Goal: Transaction & Acquisition: Purchase product/service

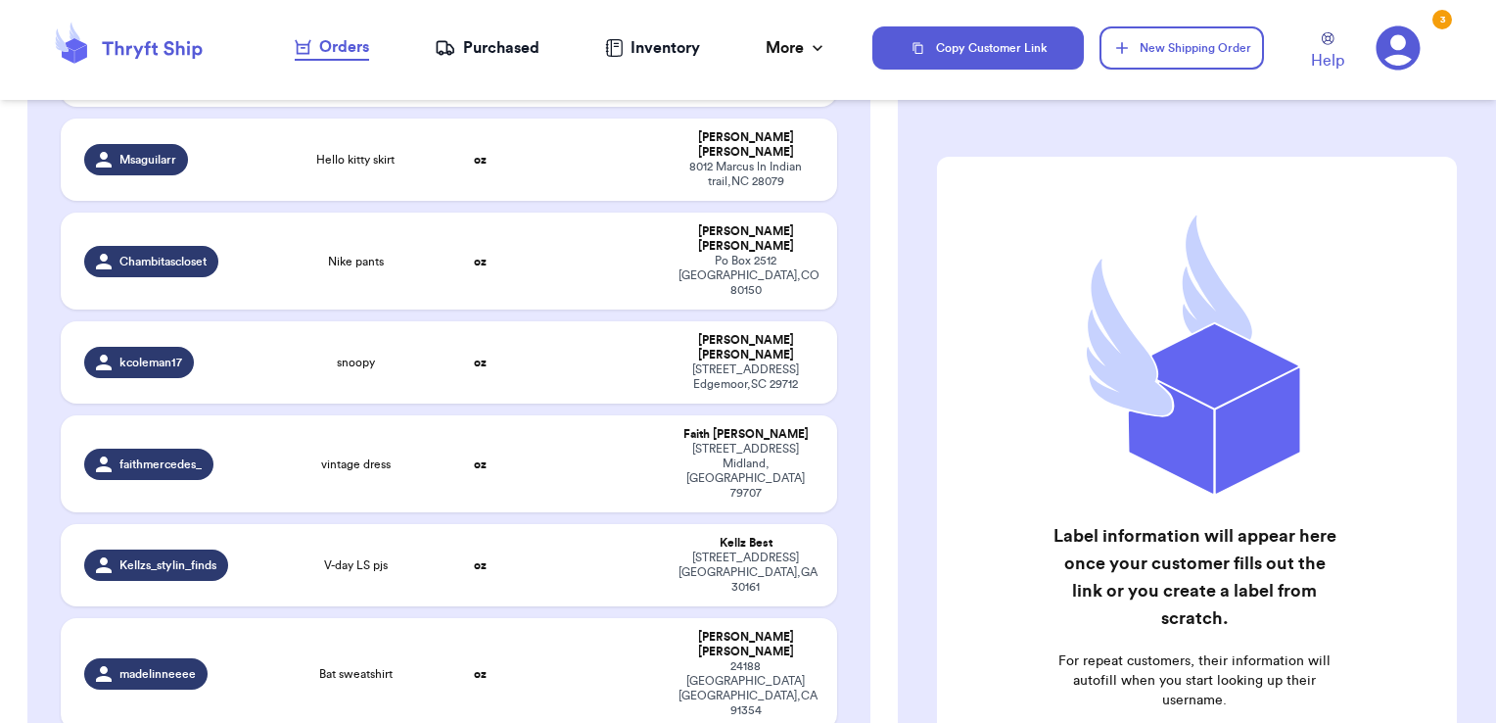
scroll to position [2773, 0]
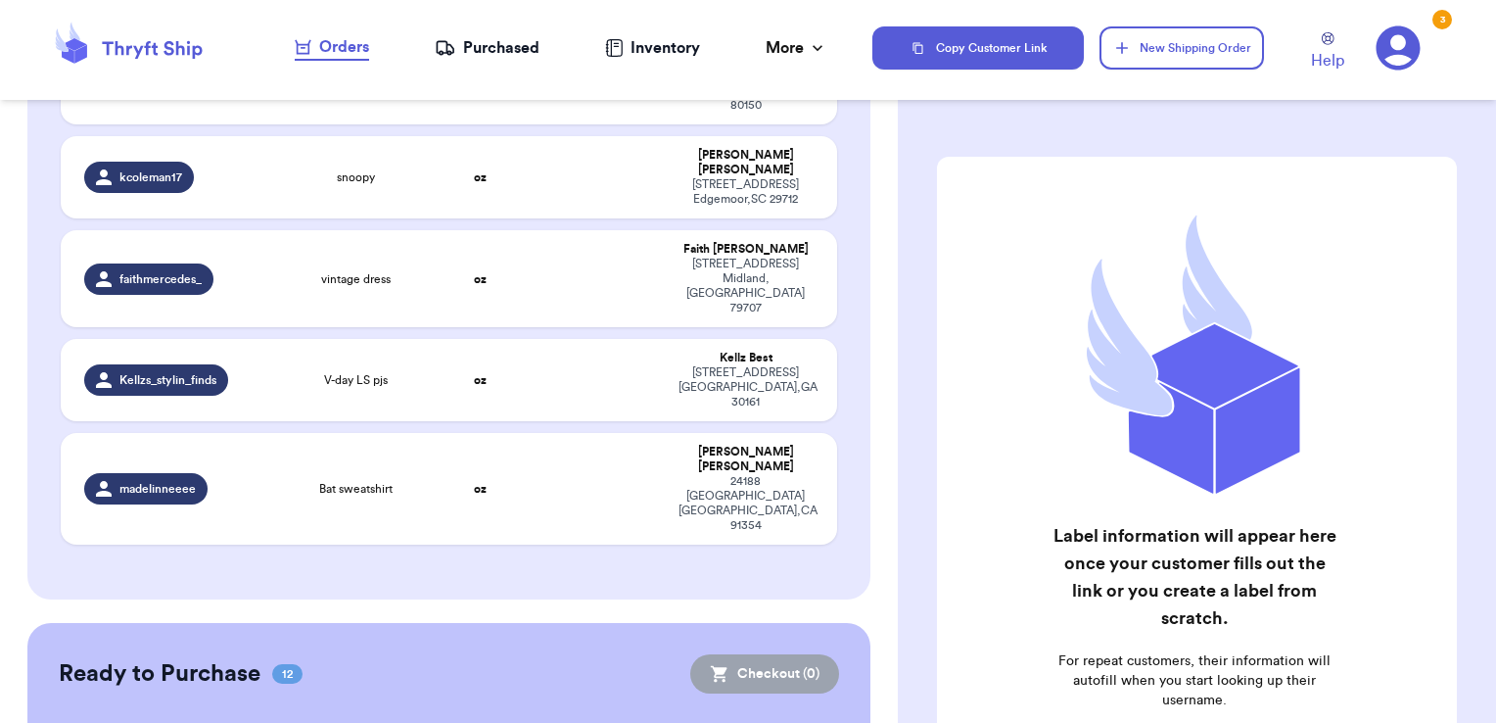
checkbox input "true"
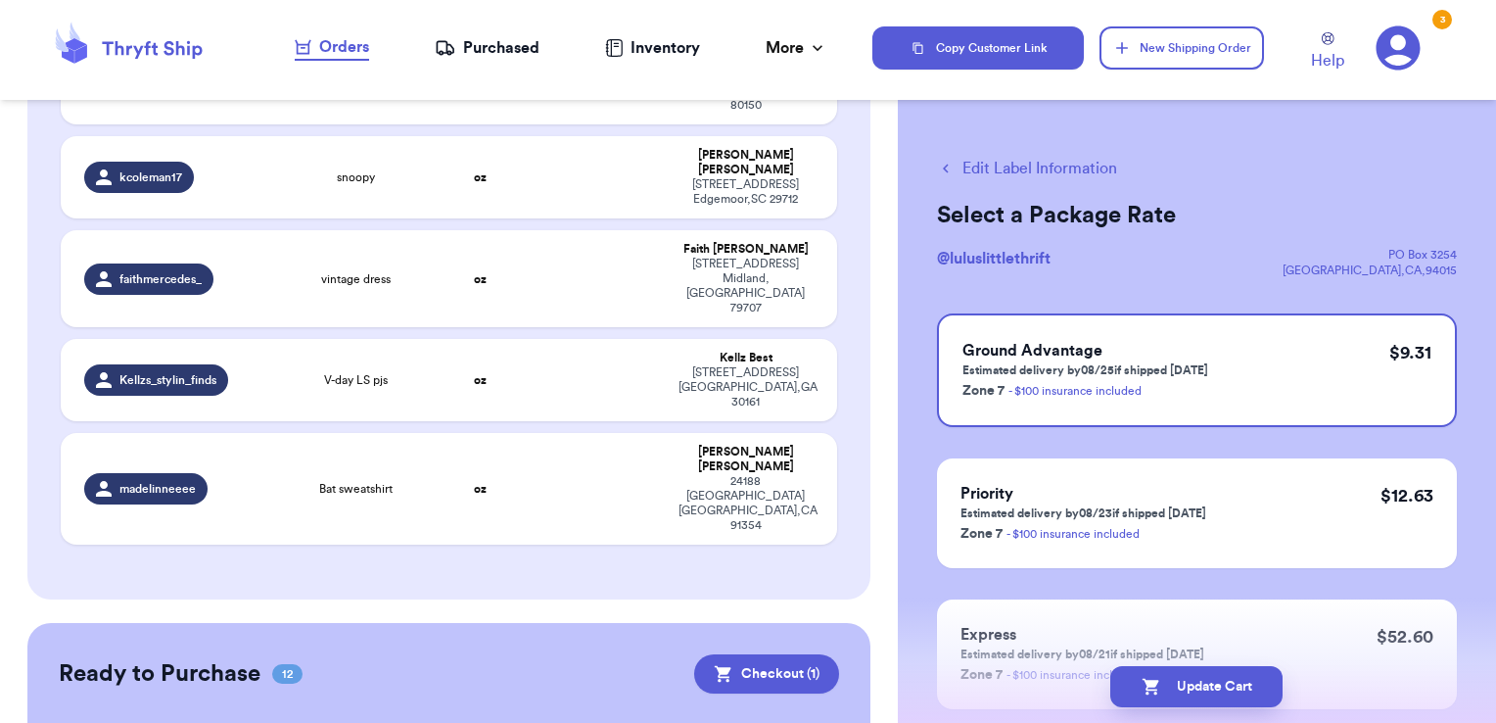
checkbox input "true"
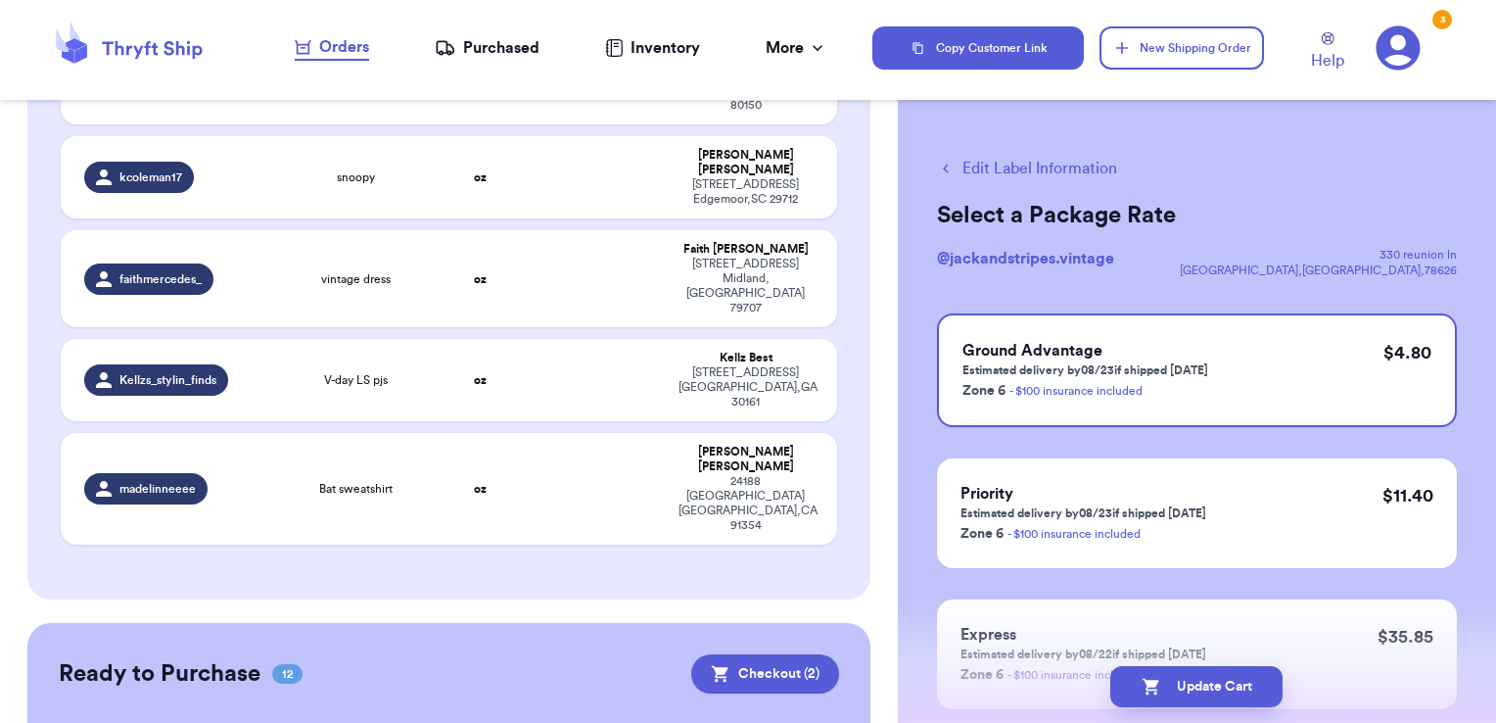
checkbox input "true"
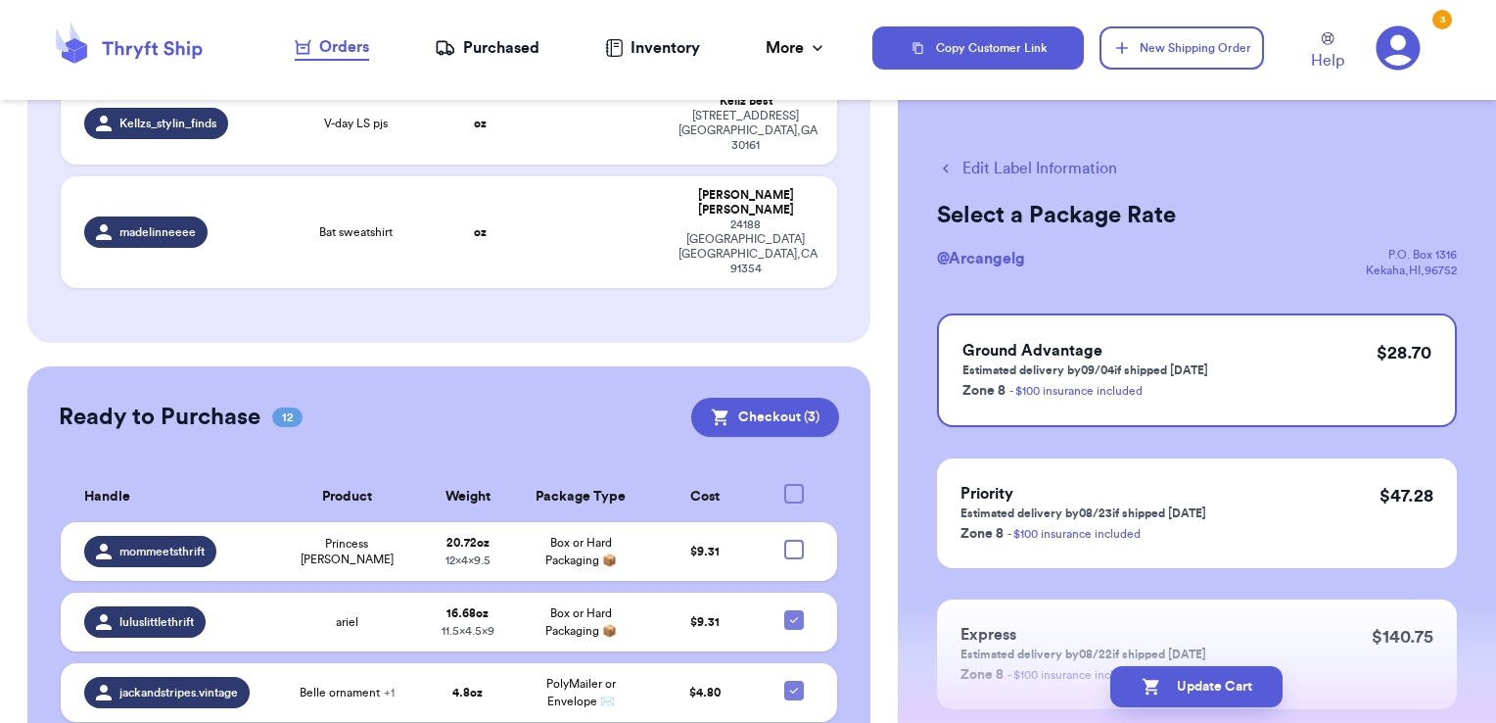
scroll to position [3031, 0]
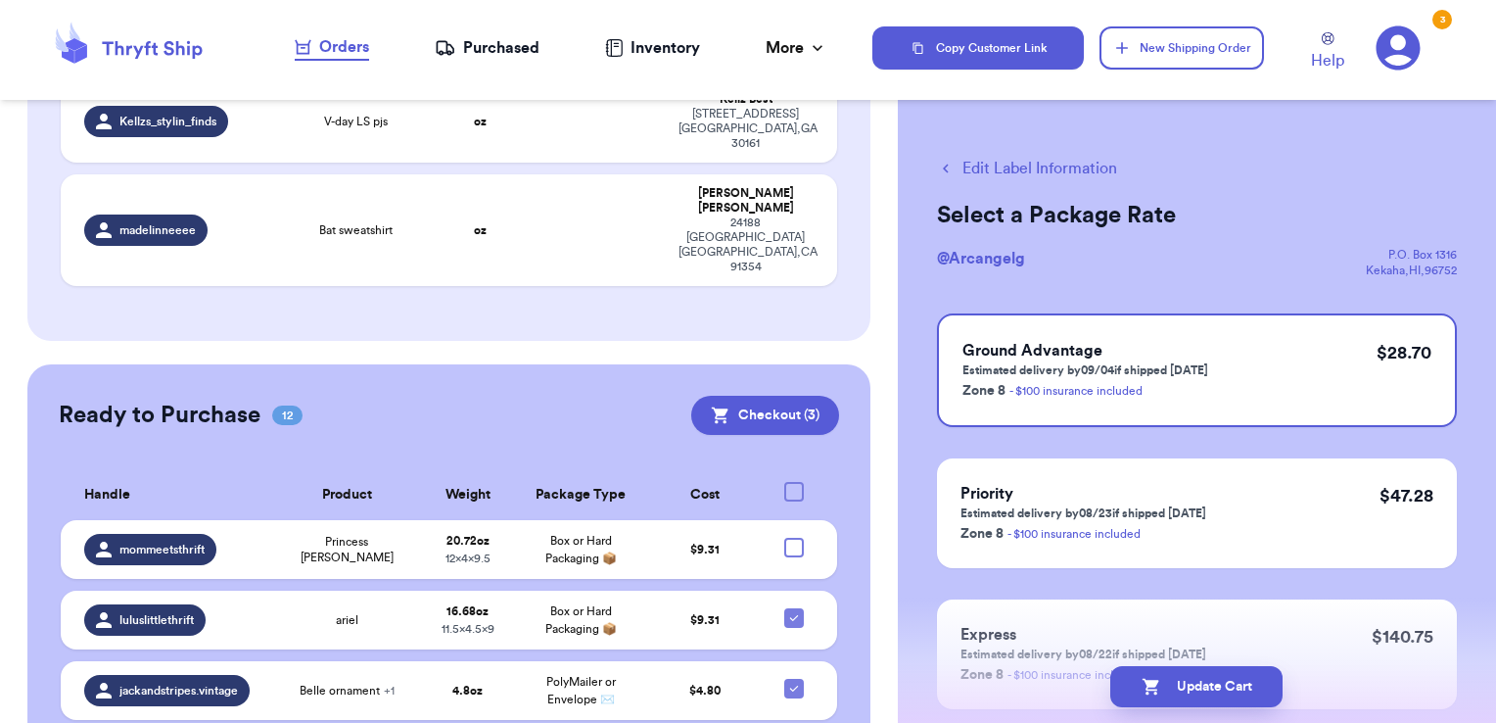
checkbox input "true"
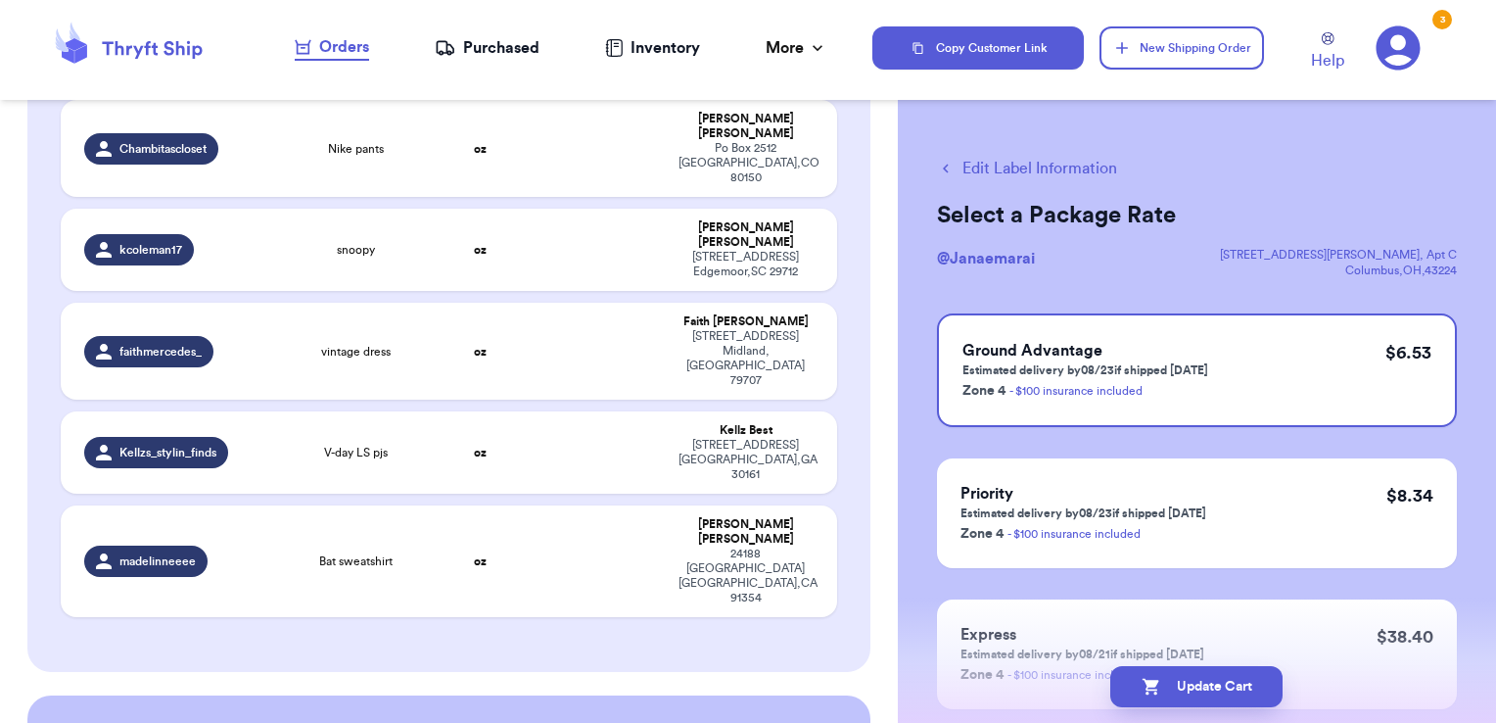
scroll to position [2699, 0]
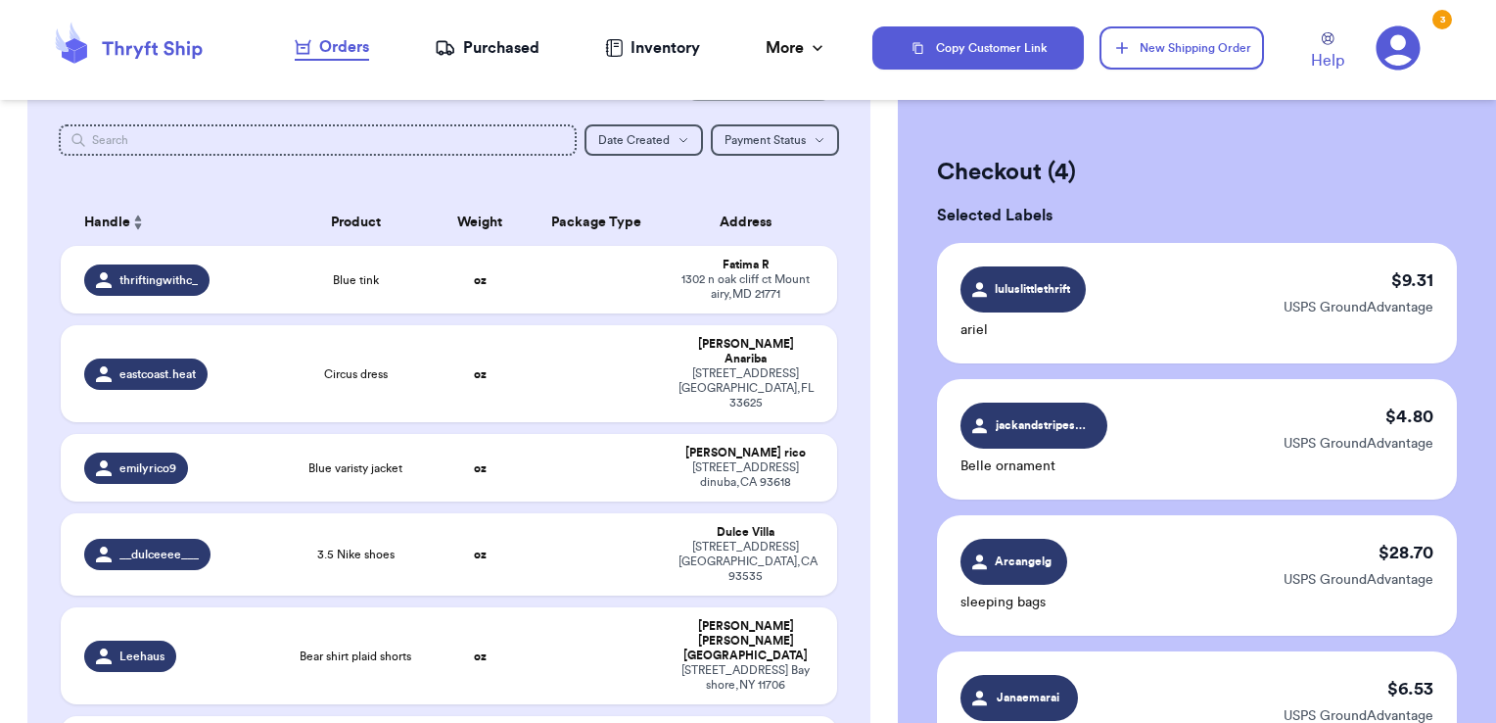
scroll to position [0, 0]
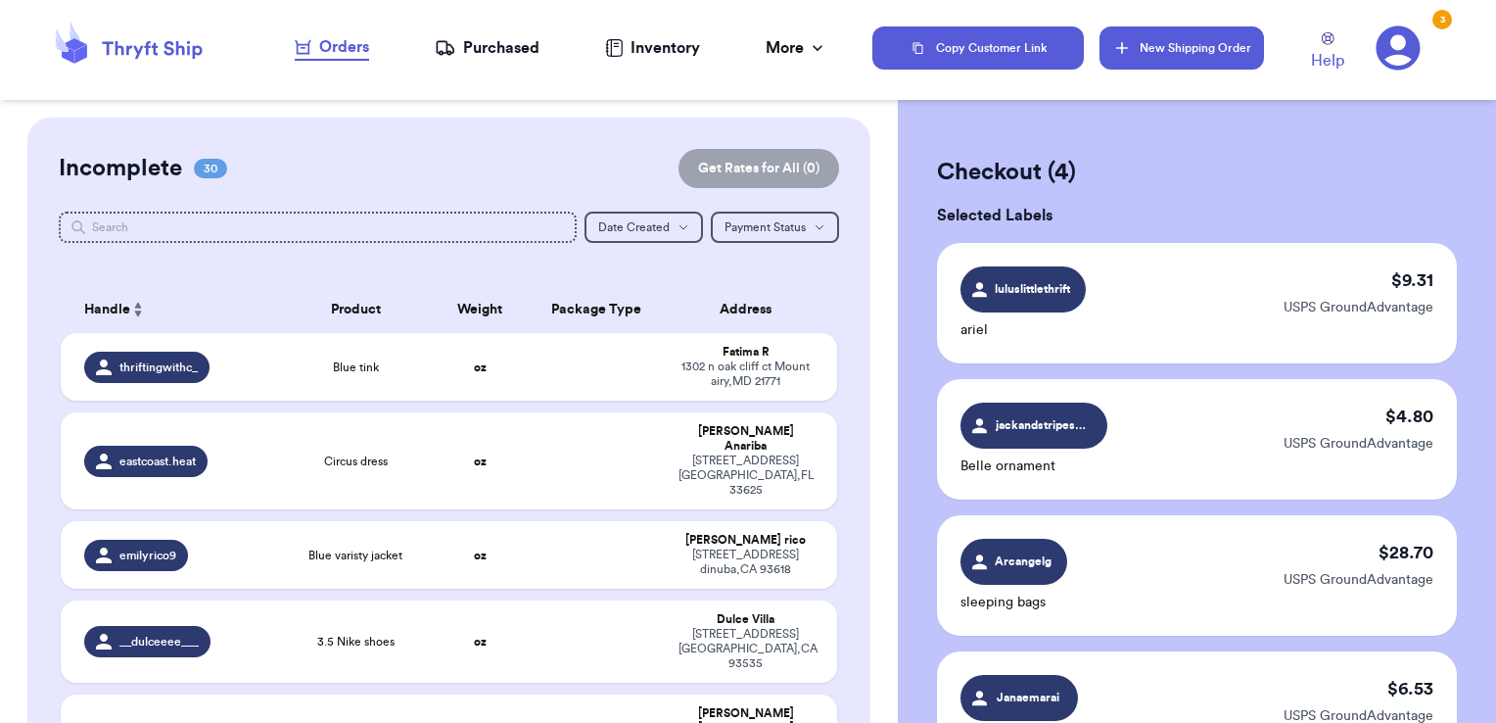
click at [1225, 50] on button "New Shipping Order" at bounding box center [1181, 47] width 164 height 43
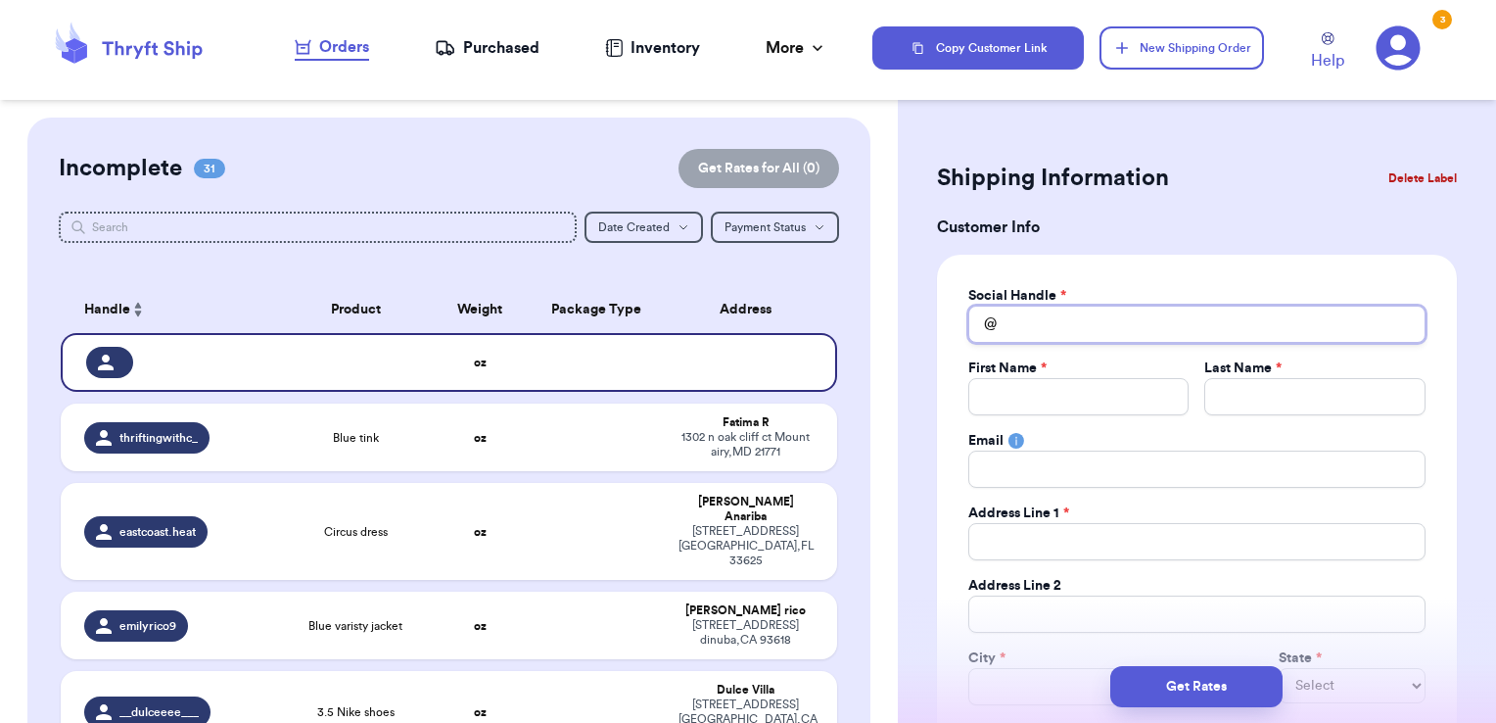
click at [1140, 328] on input "Total Amount Paid" at bounding box center [1196, 323] width 457 height 37
type input "k"
type input "ki"
type input "kin"
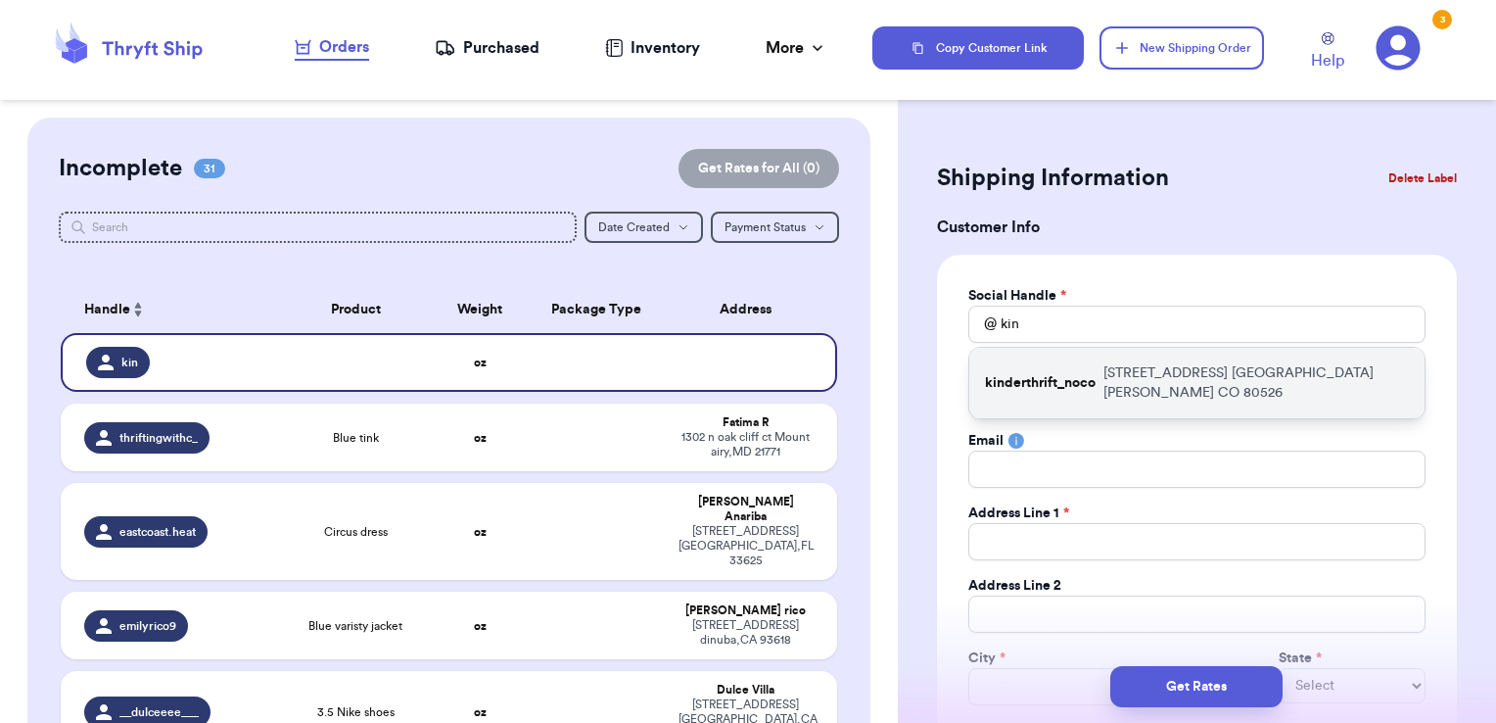
click at [1098, 401] on div "kinderthrift_noco [STREET_ADDRESS] [GEOGRAPHIC_DATA][PERSON_NAME]" at bounding box center [1196, 383] width 455 height 70
type input "kinderthrift_noco"
type input "[PERSON_NAME]"
type input "[EMAIL_ADDRESS][DOMAIN_NAME]"
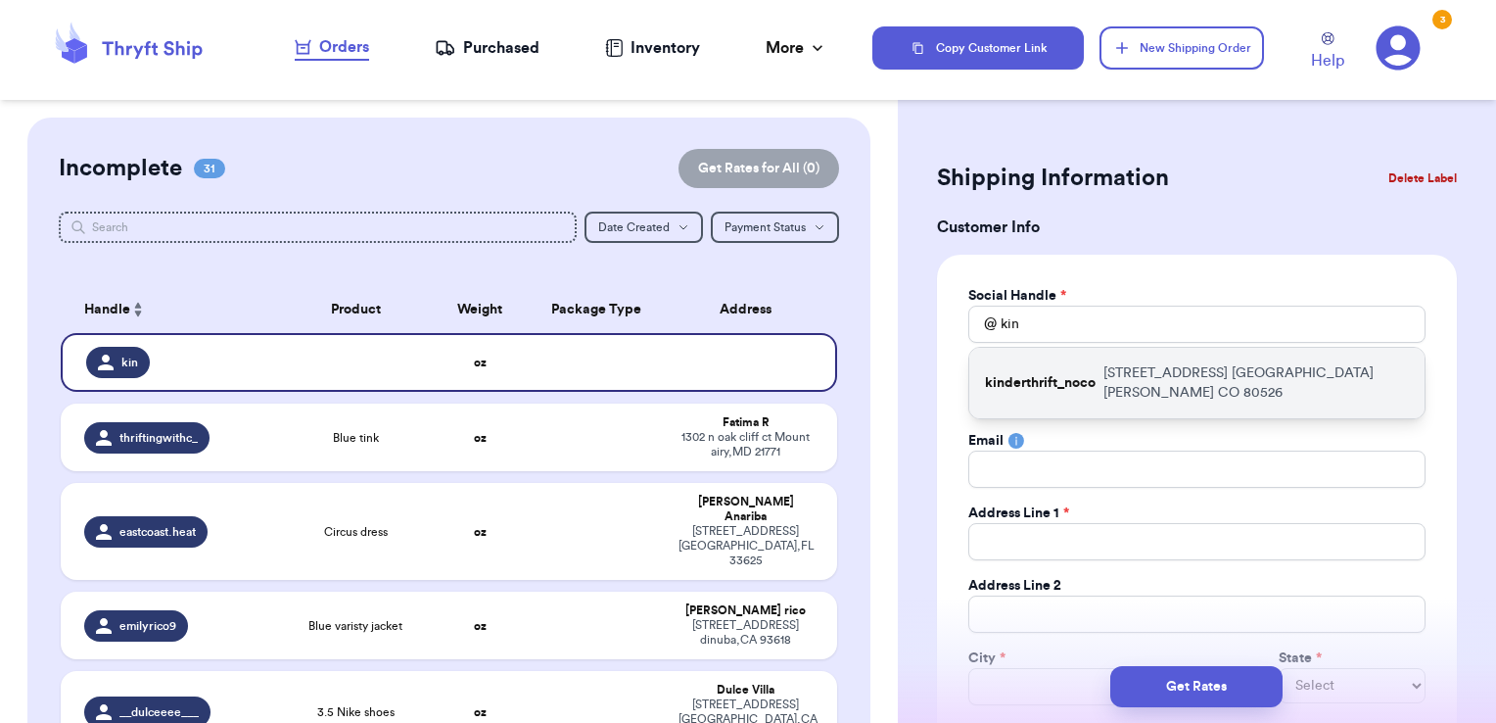
type input "[STREET_ADDRESS]"
type input "[GEOGRAPHIC_DATA][PERSON_NAME]"
select select "CO"
type input "80526"
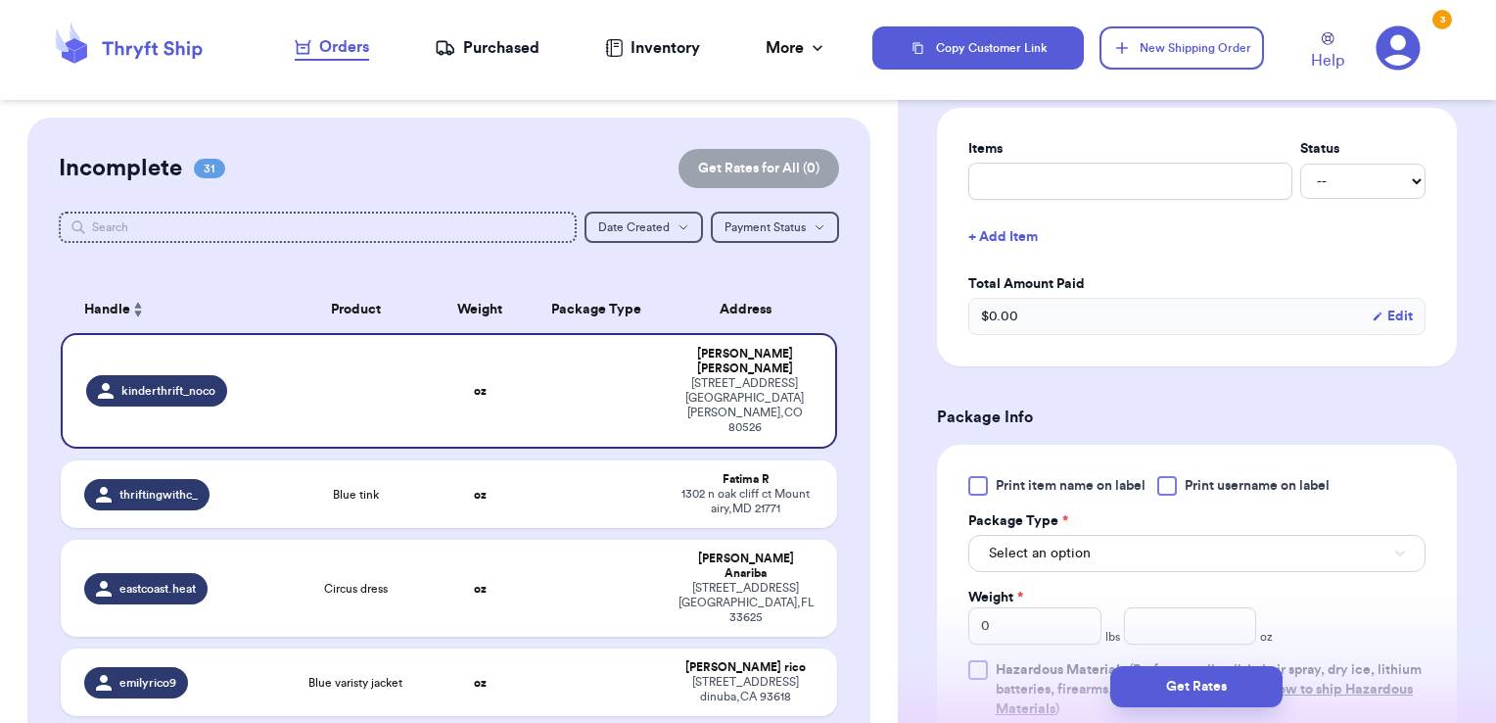
scroll to position [783, 0]
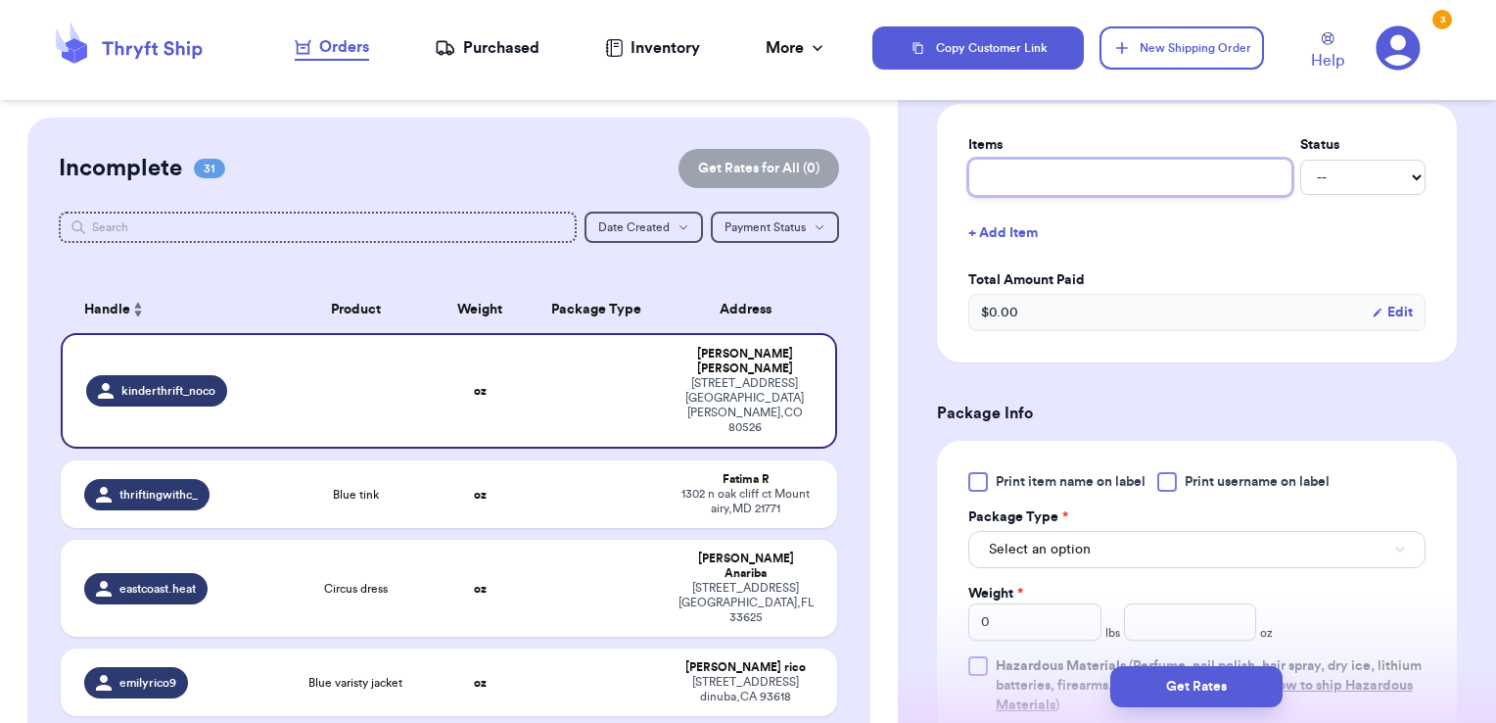
click at [1074, 175] on input "text" at bounding box center [1130, 177] width 324 height 37
click at [1104, 168] on input "text" at bounding box center [1130, 177] width 324 height 37
type input "s"
type input "su"
type input "sur"
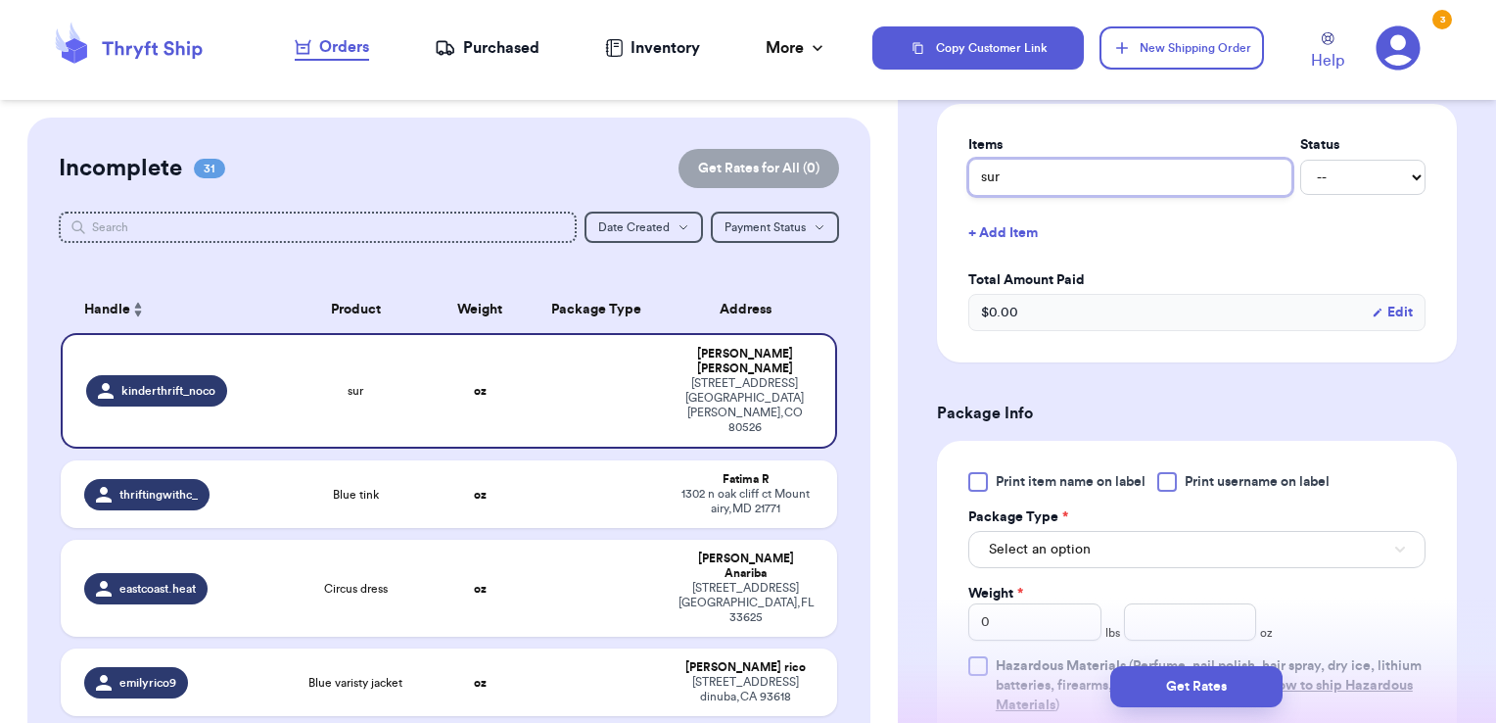
type input "surp"
type input "surpr"
type input "surpri"
type input "surpris"
type input "surprise"
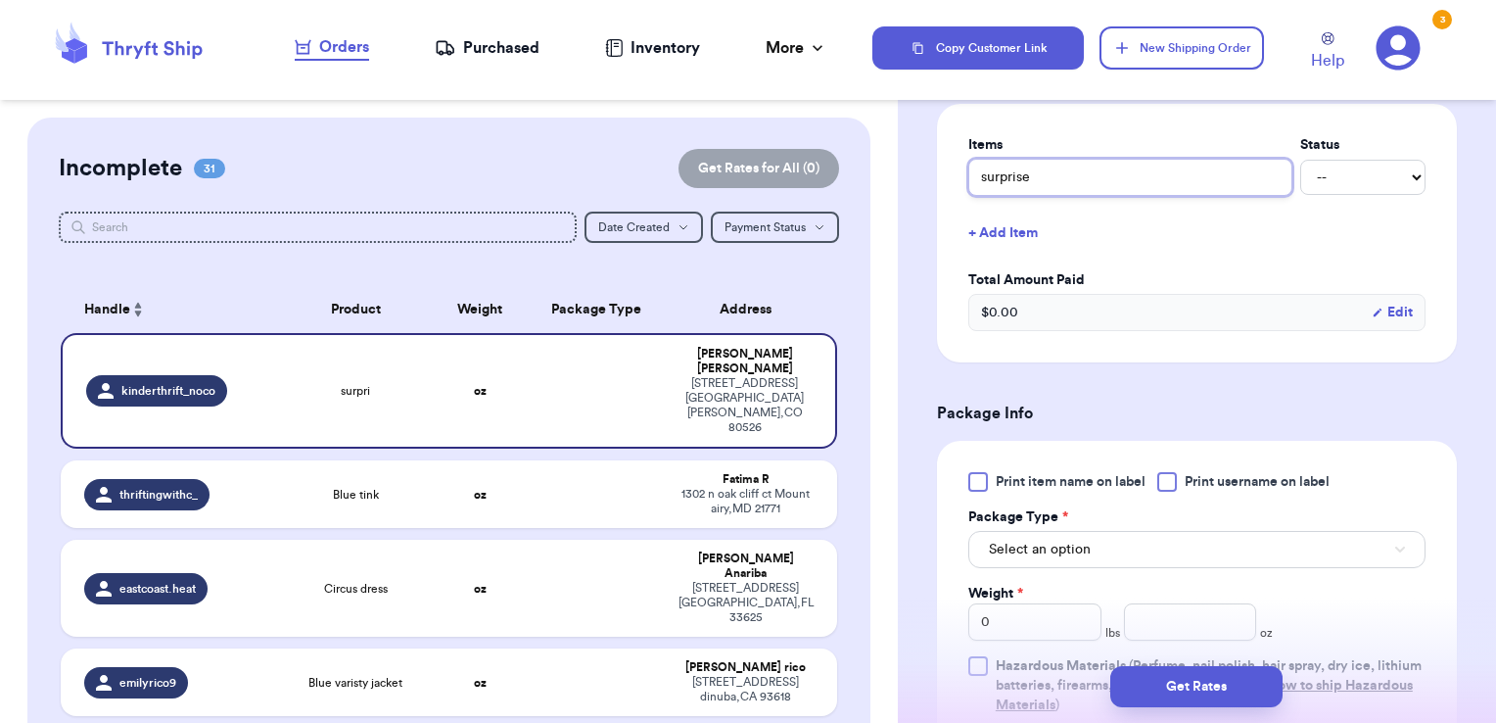
type input "surprise!"
click at [1197, 476] on span "Print username on label" at bounding box center [1257, 482] width 145 height 20
click at [0, 0] on input "Print username on label" at bounding box center [0, 0] width 0 height 0
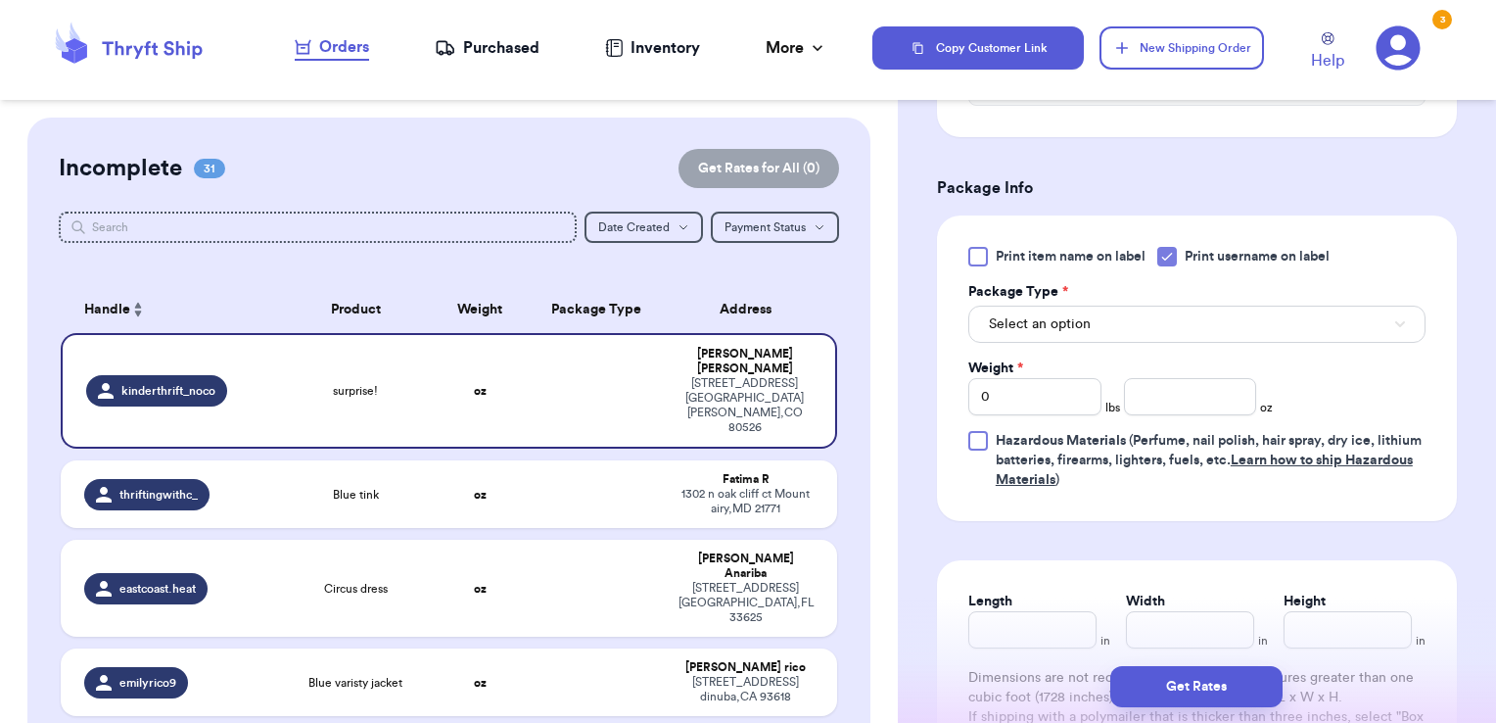
scroll to position [1018, 0]
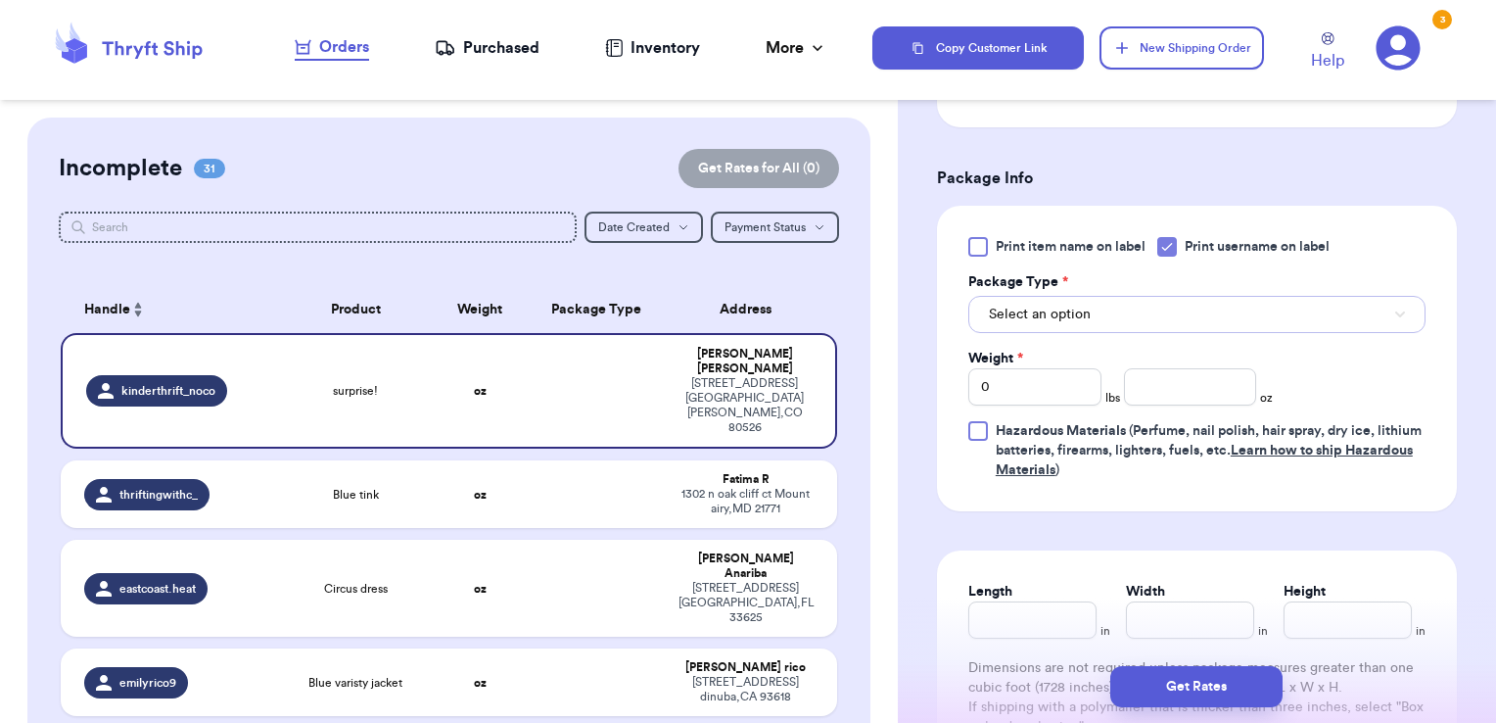
click at [1098, 314] on button "Select an option" at bounding box center [1196, 314] width 457 height 37
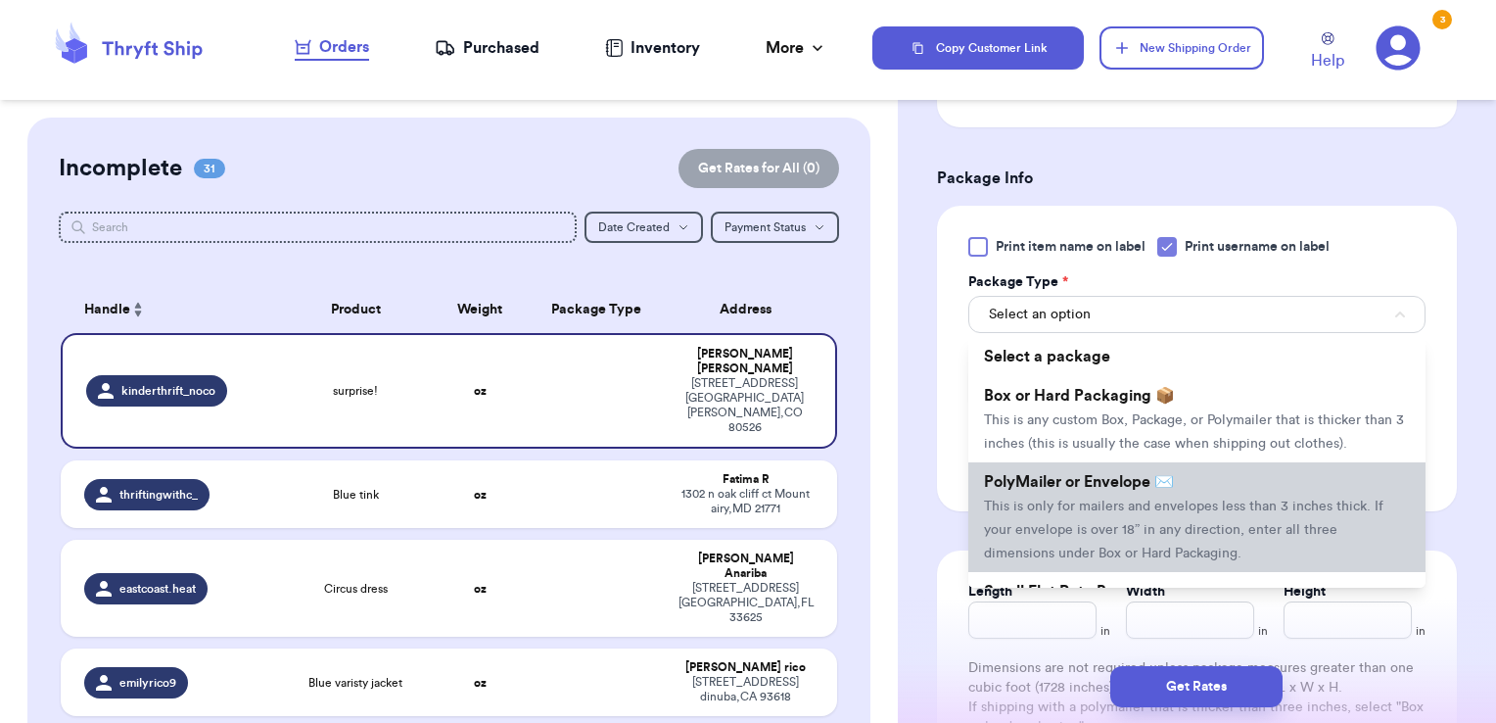
click at [1048, 519] on span "This is only for mailers and envelopes less than 3 inches thick. If your envelo…" at bounding box center [1183, 529] width 399 height 61
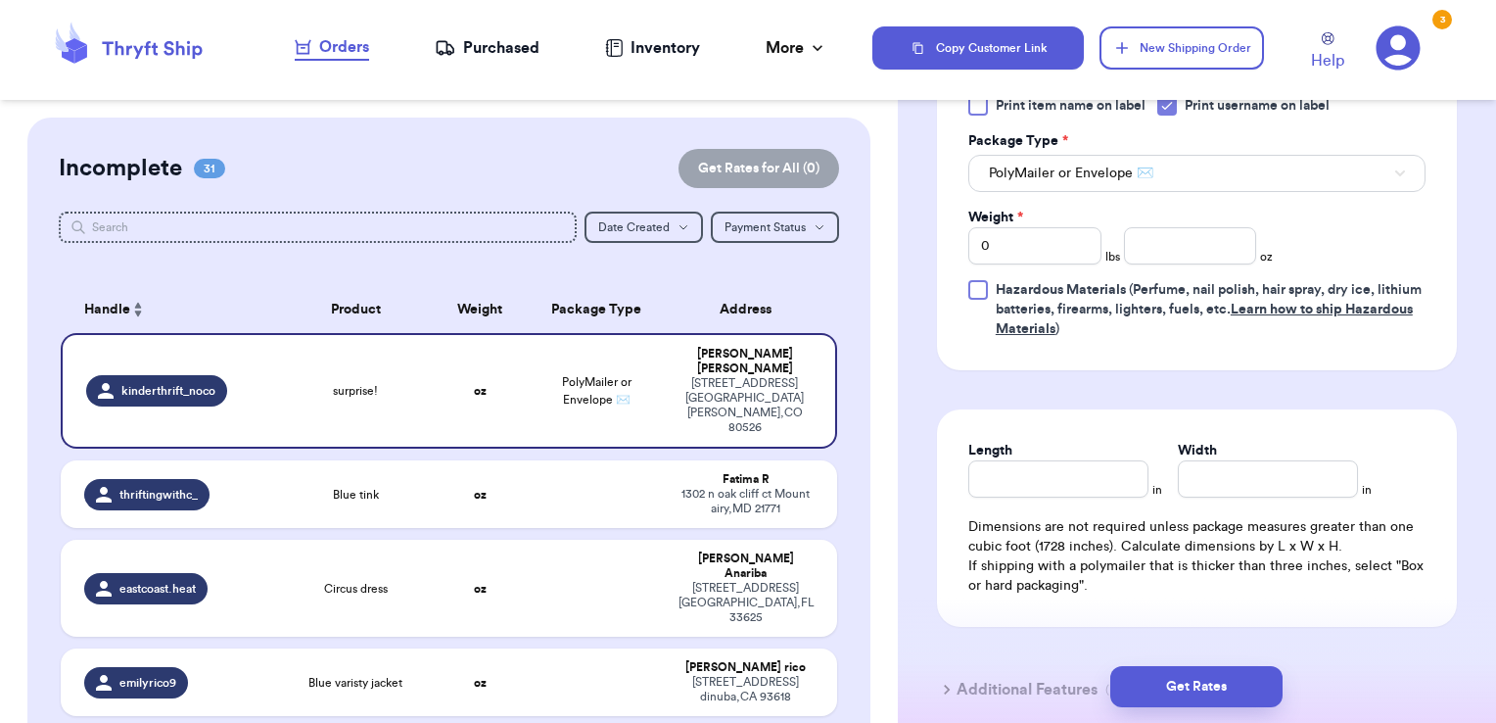
scroll to position [1163, 0]
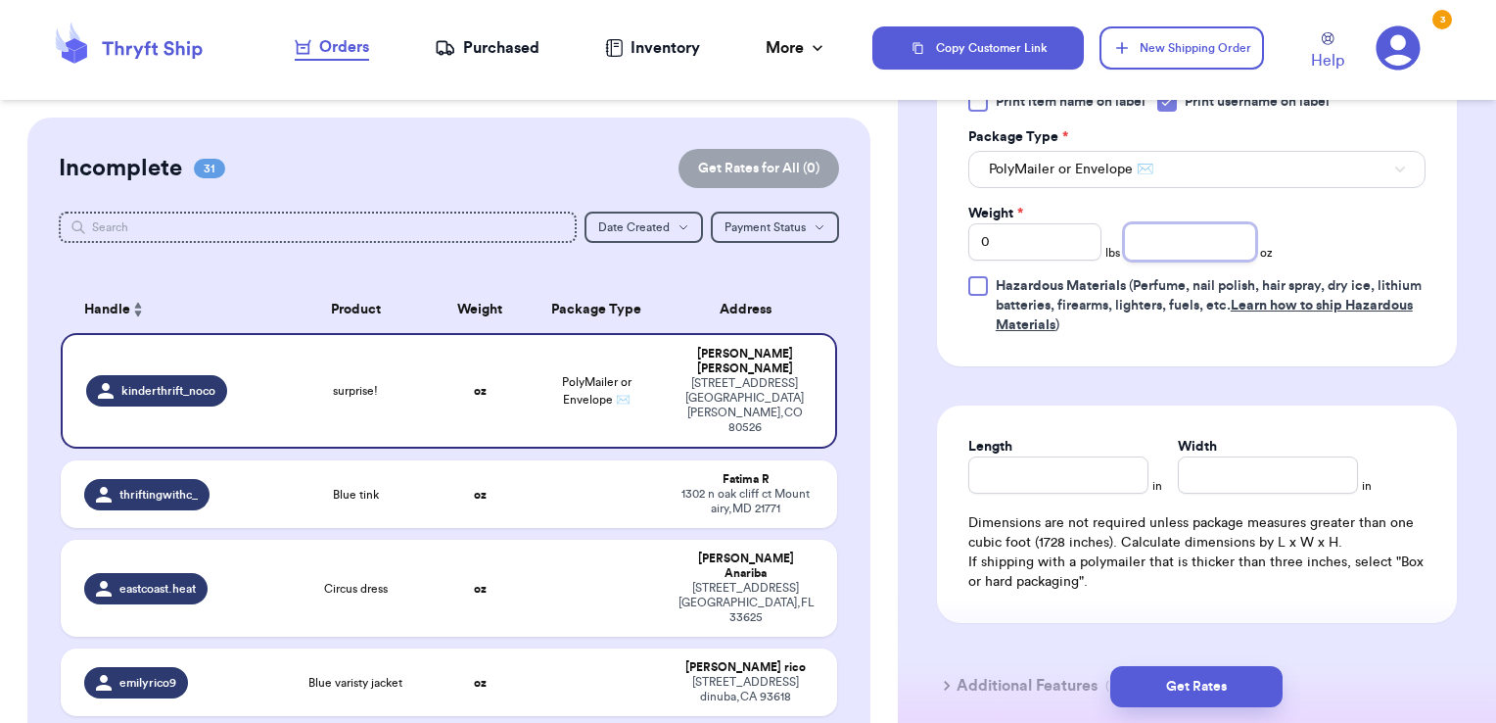
click at [1155, 243] on input "number" at bounding box center [1190, 241] width 133 height 37
type input "4.64"
click at [1182, 674] on button "Get Rates" at bounding box center [1196, 686] width 172 height 41
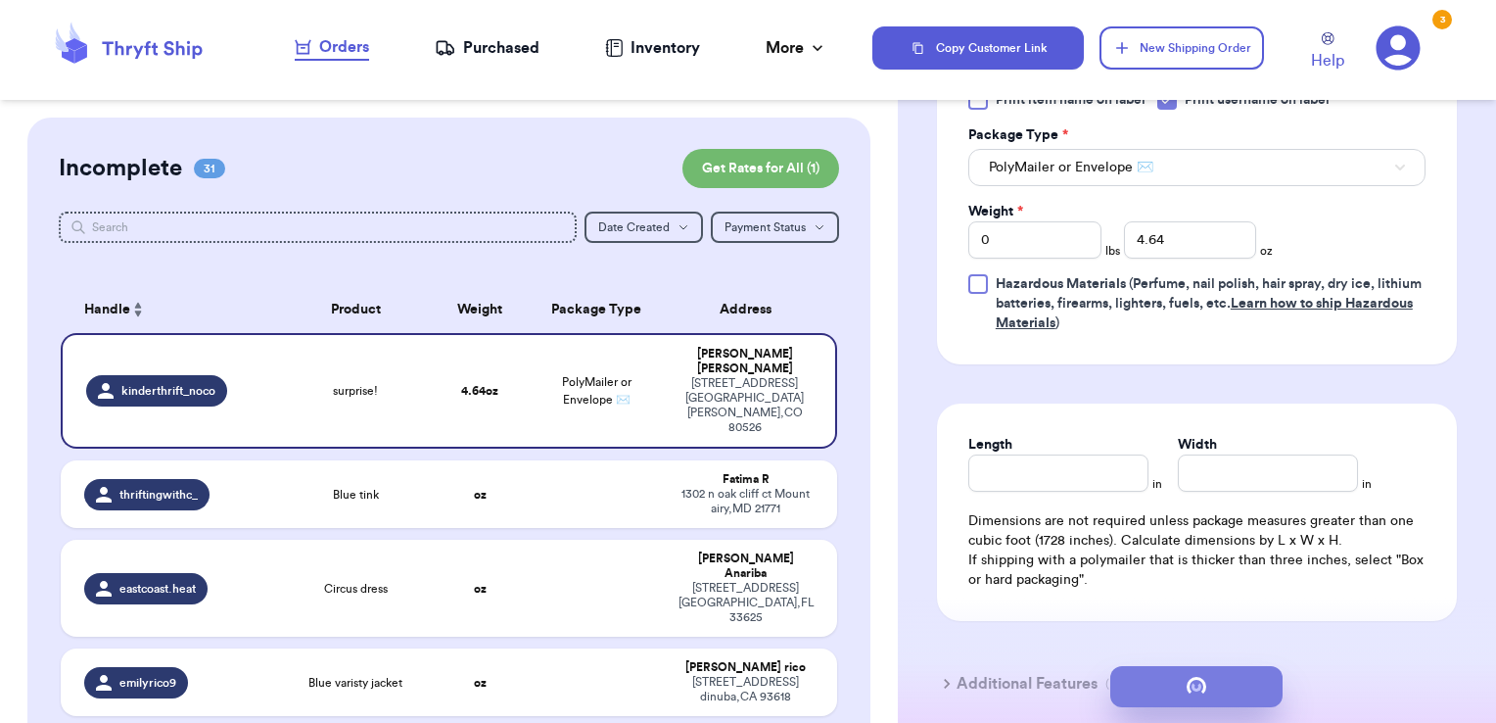
scroll to position [0, 0]
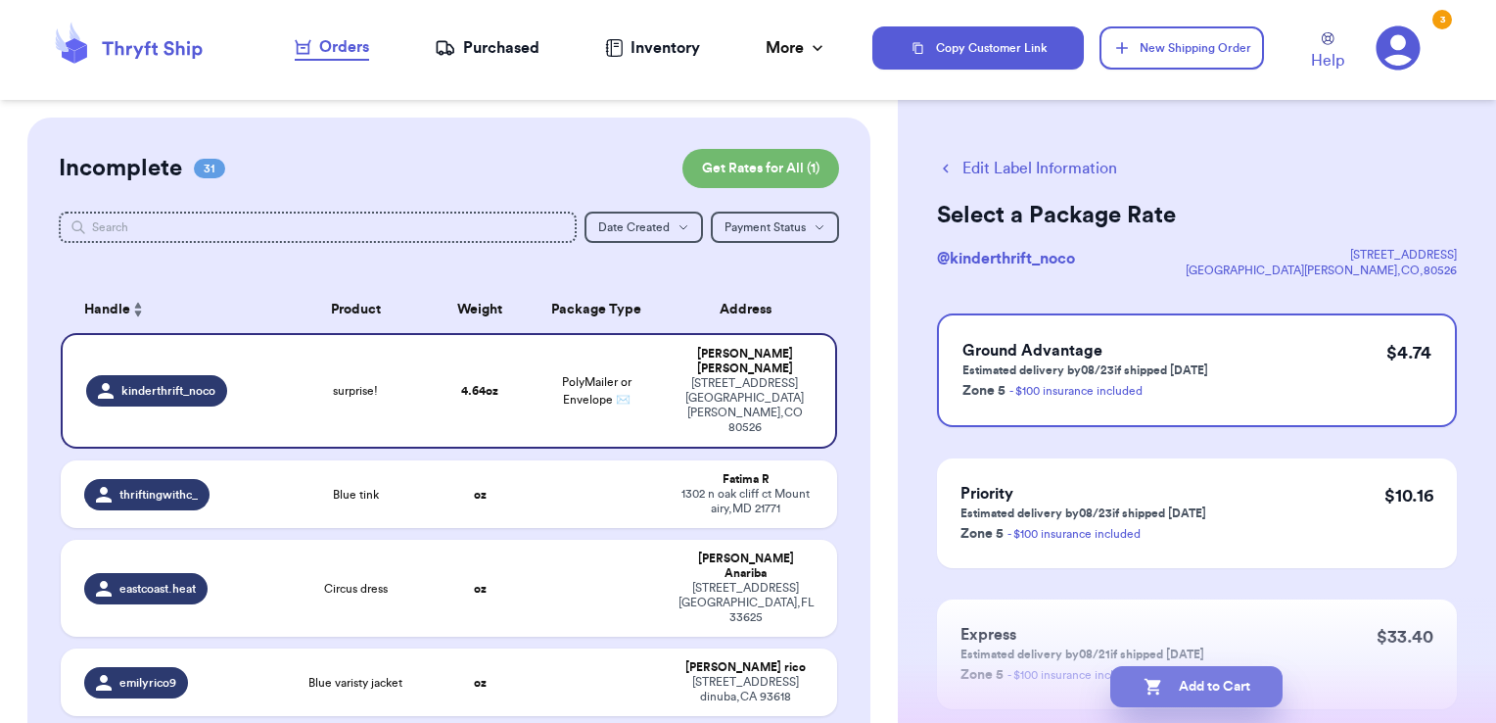
click at [1270, 700] on button "Add to Cart" at bounding box center [1196, 686] width 172 height 41
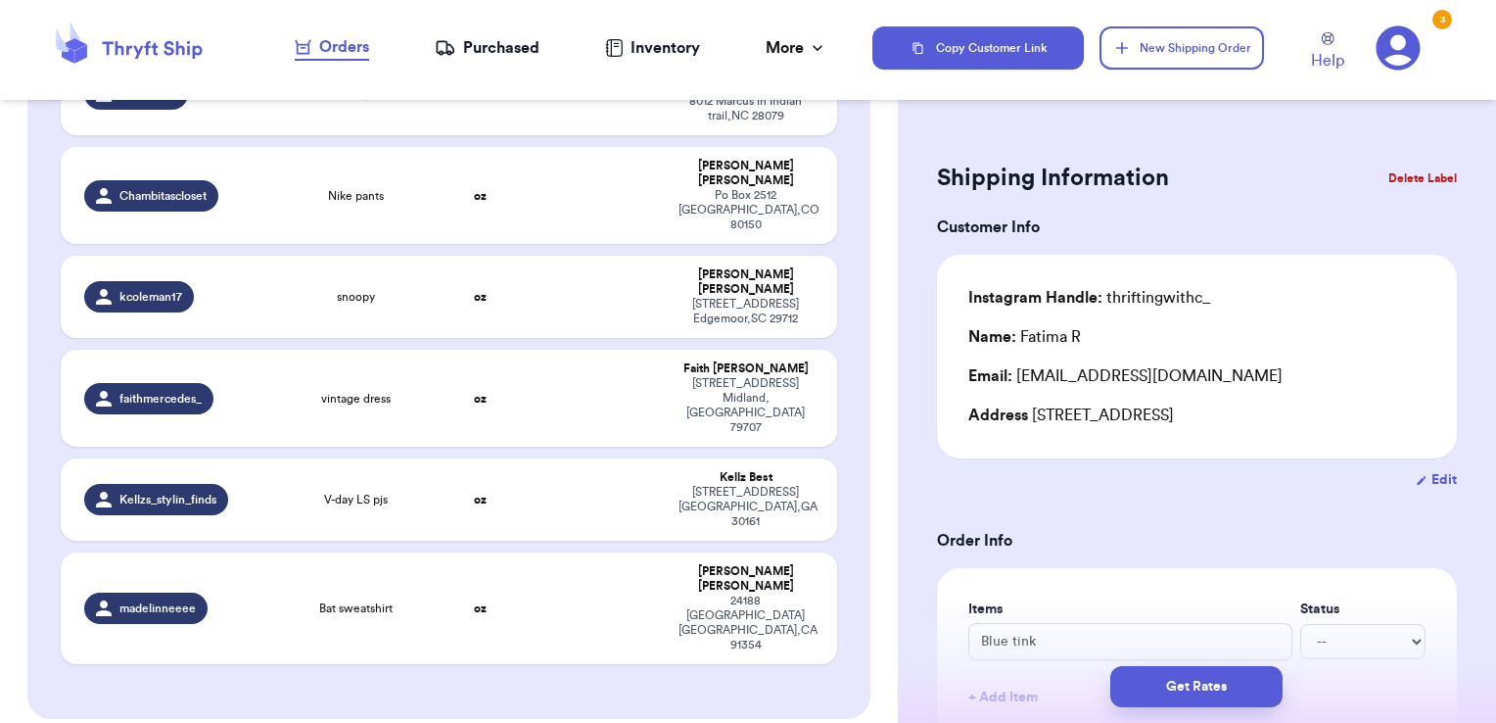
scroll to position [2645, 0]
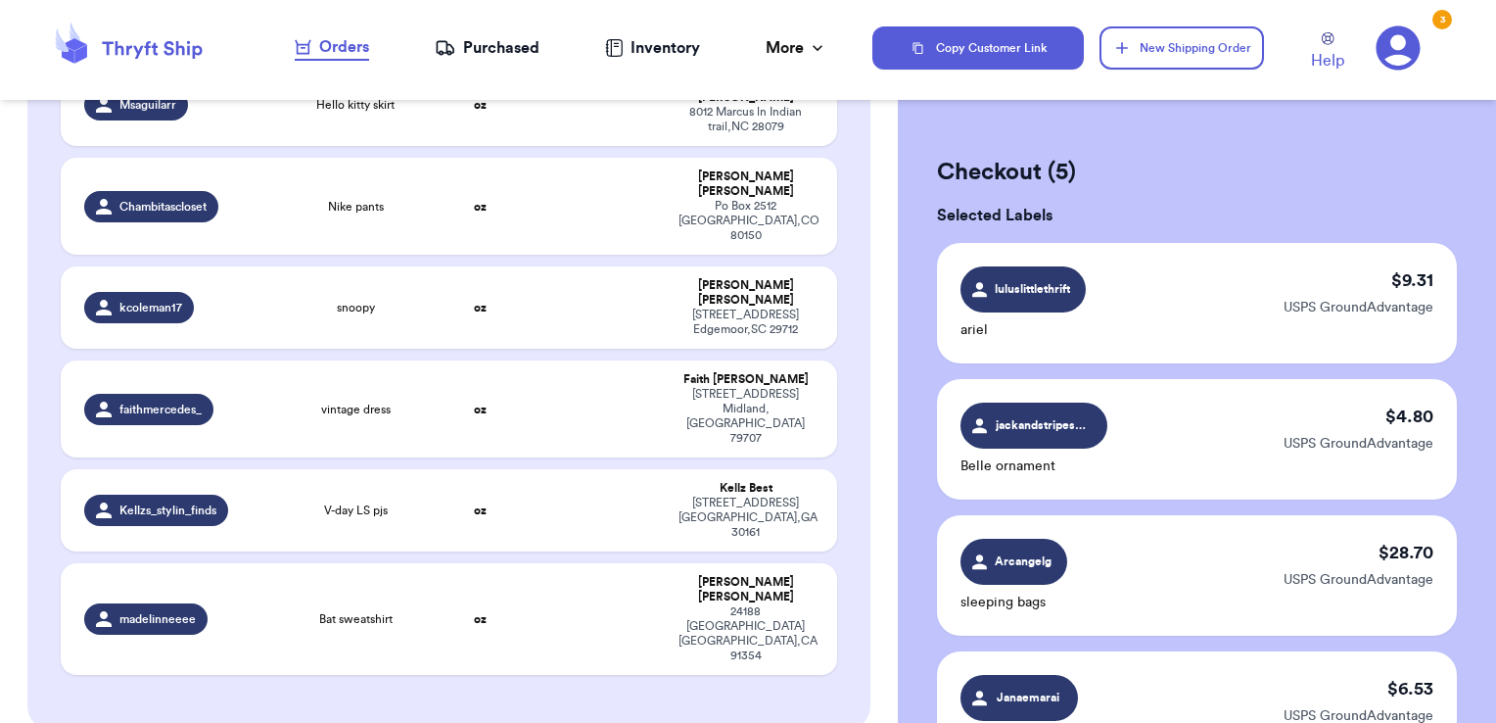
scroll to position [705, 0]
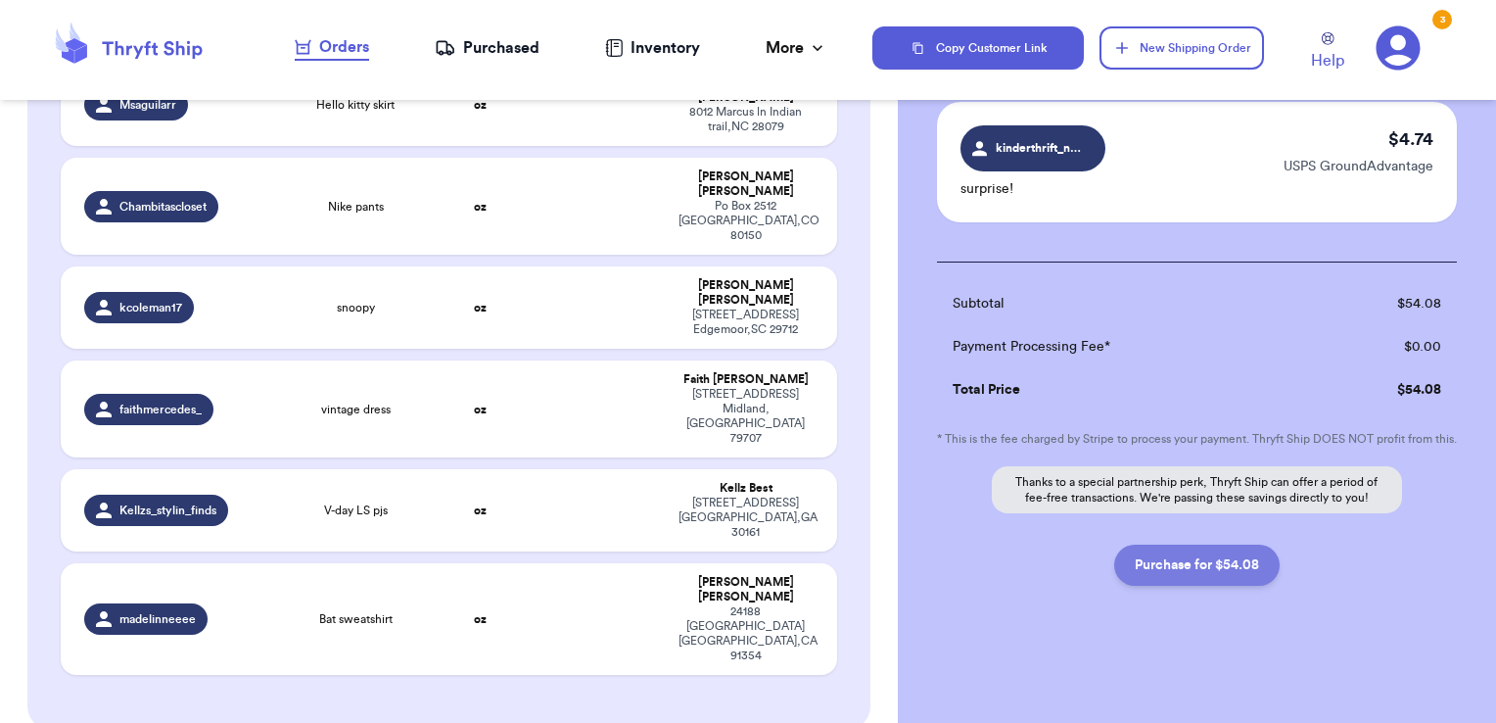
click at [1172, 576] on button "Purchase for $54.08" at bounding box center [1196, 564] width 165 height 41
checkbox input "false"
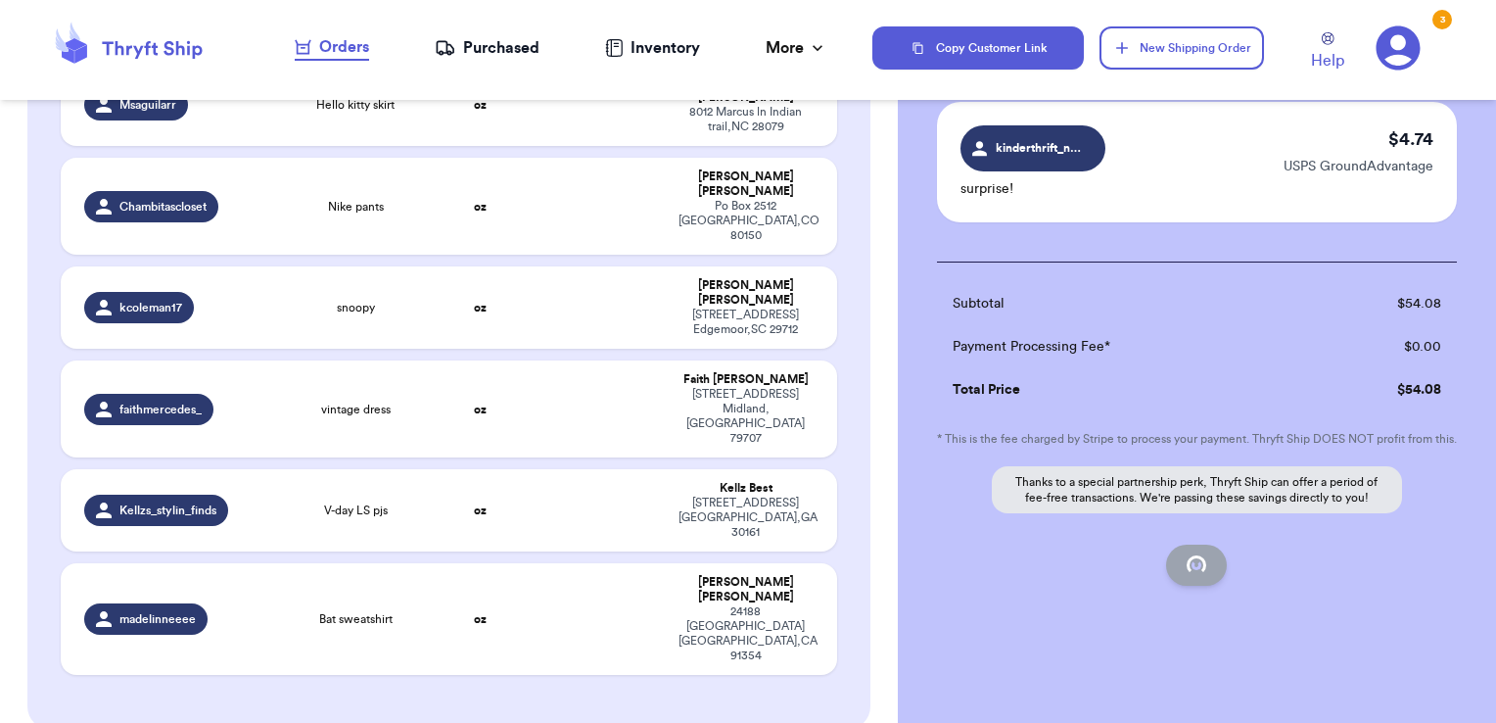
checkbox input "false"
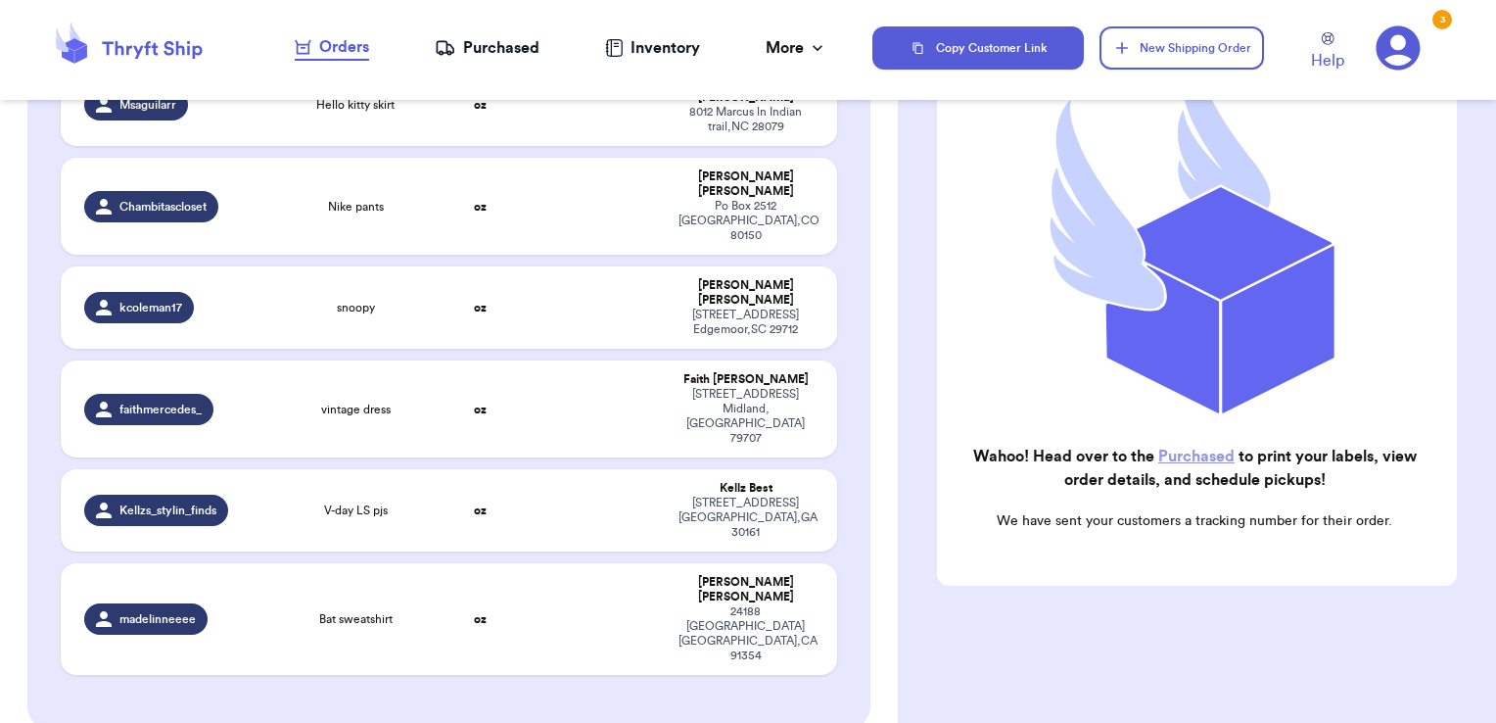
scroll to position [248, 0]
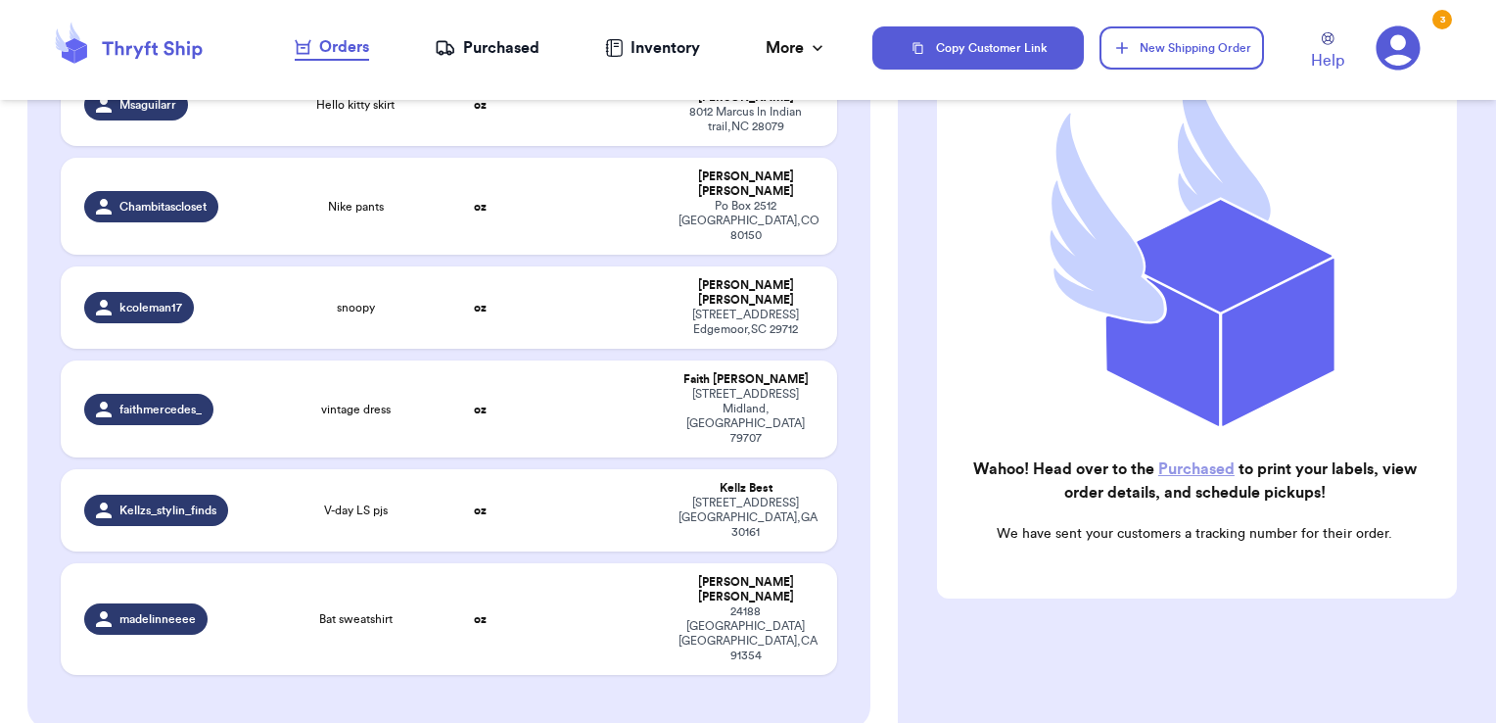
click at [517, 54] on div "Purchased" at bounding box center [487, 47] width 105 height 23
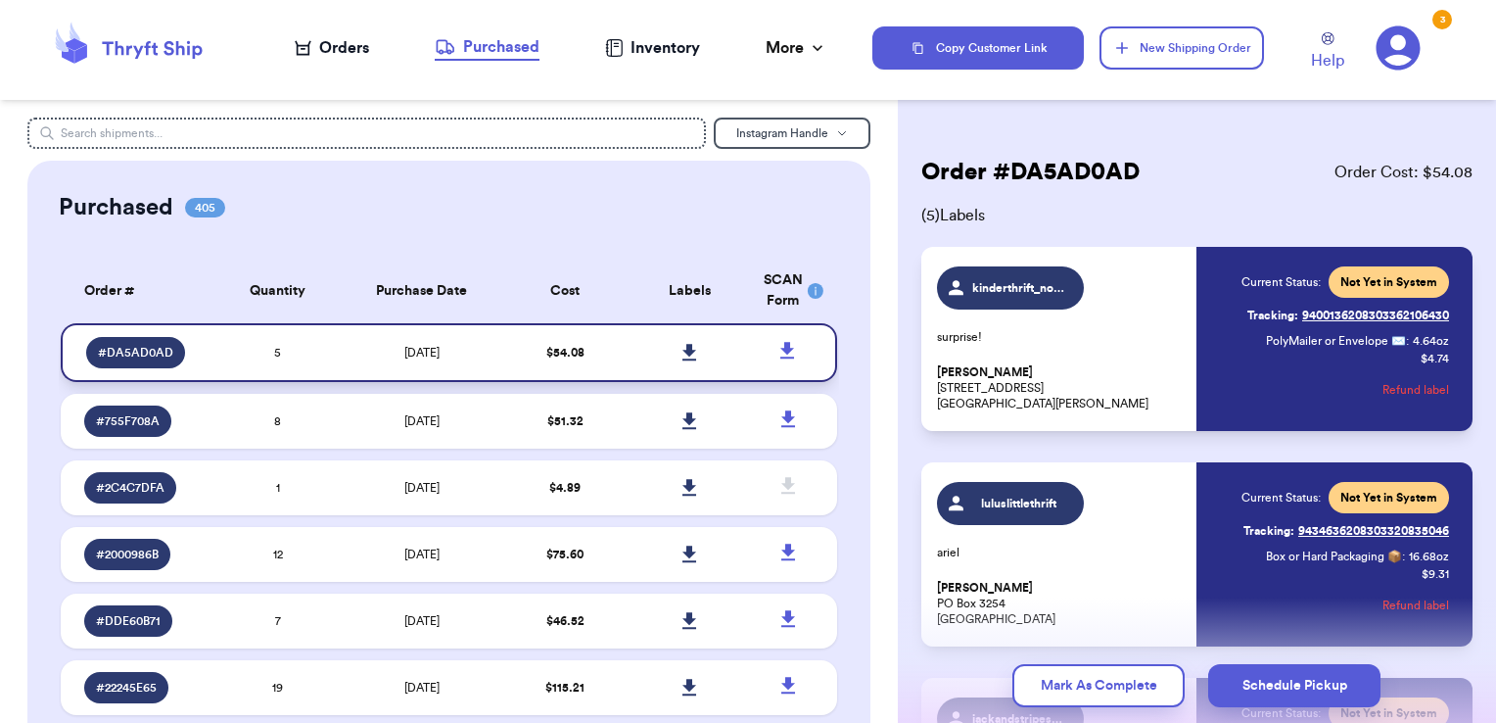
click at [682, 347] on icon at bounding box center [689, 353] width 15 height 18
